Goal: Information Seeking & Learning: Check status

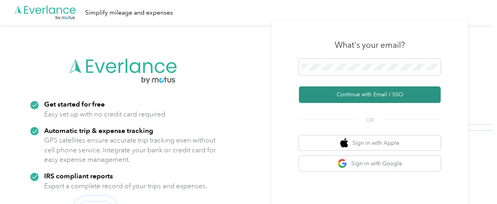
click at [355, 96] on button "Continue with Email / SSO" at bounding box center [370, 94] width 142 height 17
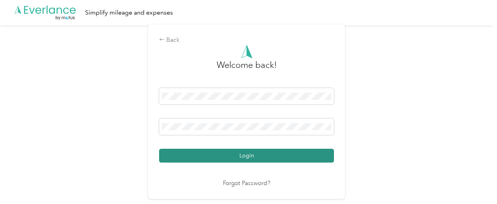
click at [286, 158] on button "Login" at bounding box center [246, 155] width 175 height 14
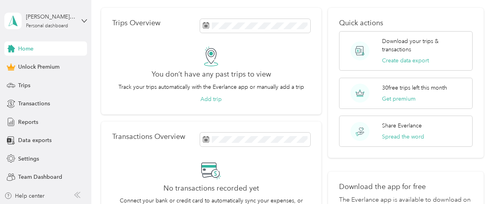
scroll to position [39, 0]
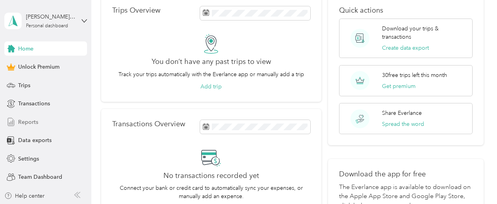
click at [23, 124] on span "Reports" at bounding box center [28, 122] width 20 height 8
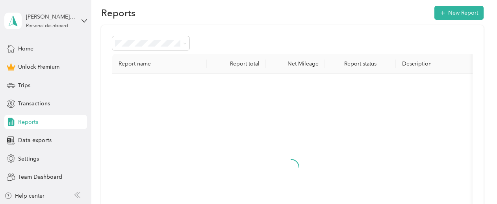
scroll to position [39, 0]
